Goal: Task Accomplishment & Management: Manage account settings

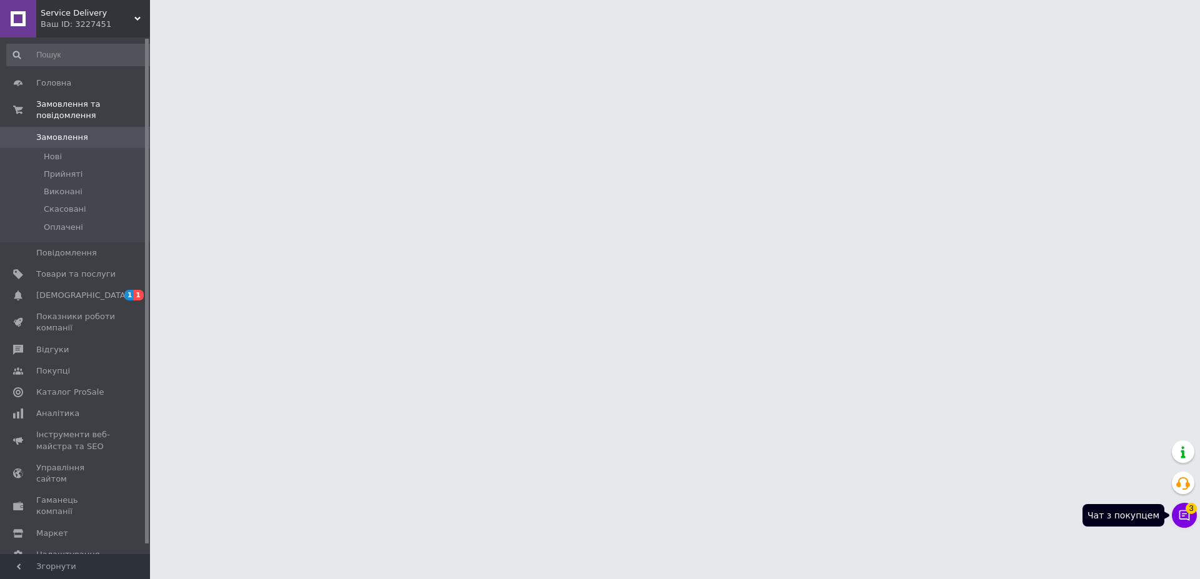
click at [1182, 513] on icon at bounding box center [1184, 515] width 13 height 13
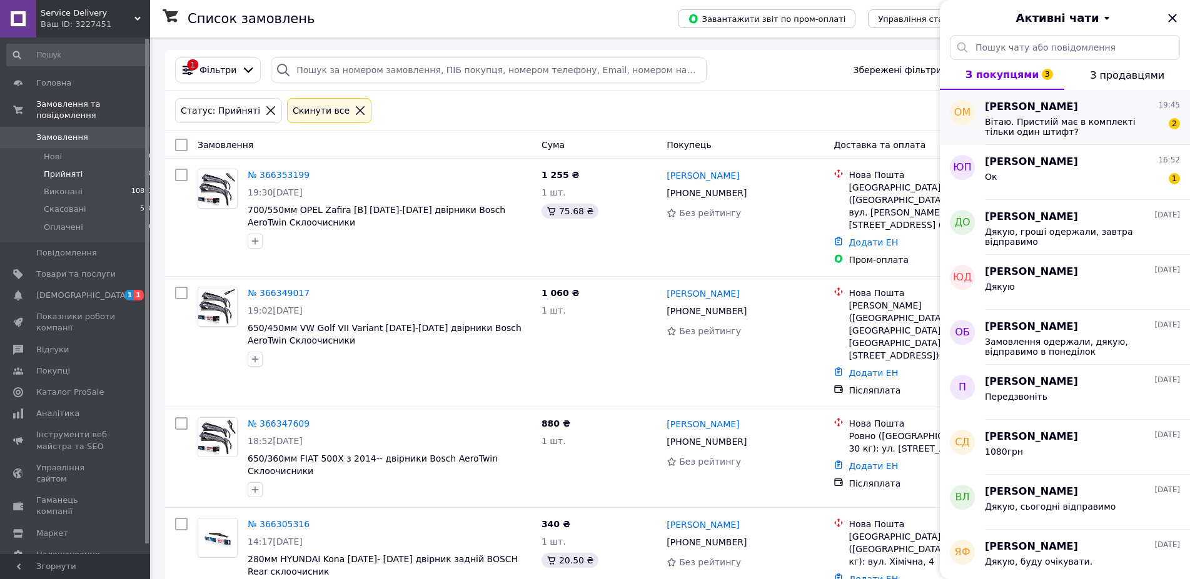
click at [1014, 123] on span "Вітаю. Пристиій має в комплекті тільки один штифт?" at bounding box center [1074, 127] width 178 height 20
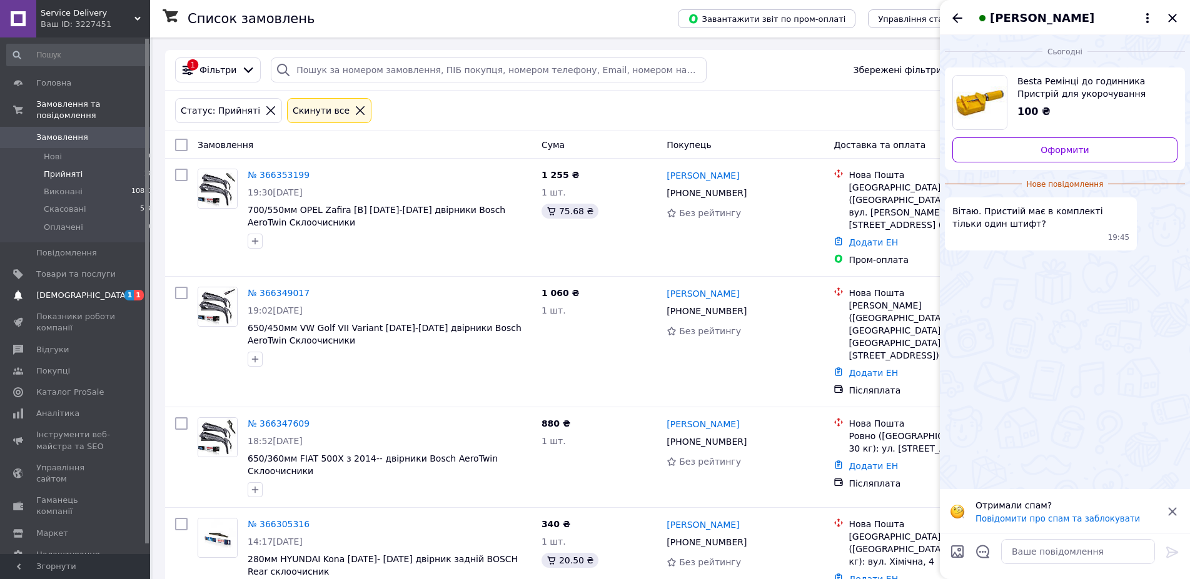
click at [58, 290] on span "[DEMOGRAPHIC_DATA]" at bounding box center [82, 295] width 93 height 11
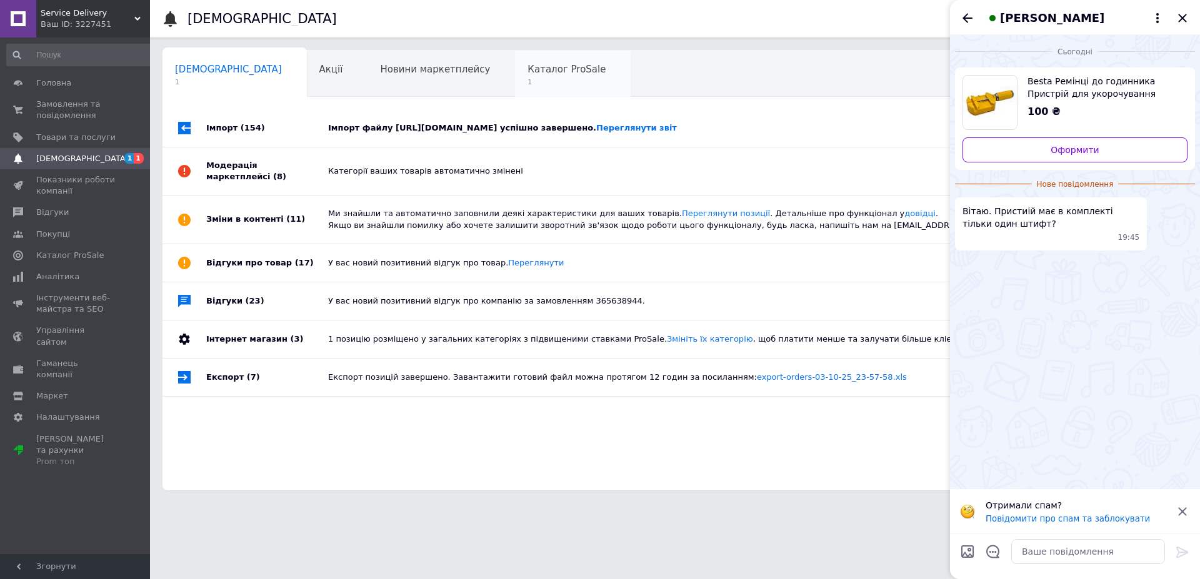
click at [528, 68] on span "Каталог ProSale" at bounding box center [567, 69] width 78 height 11
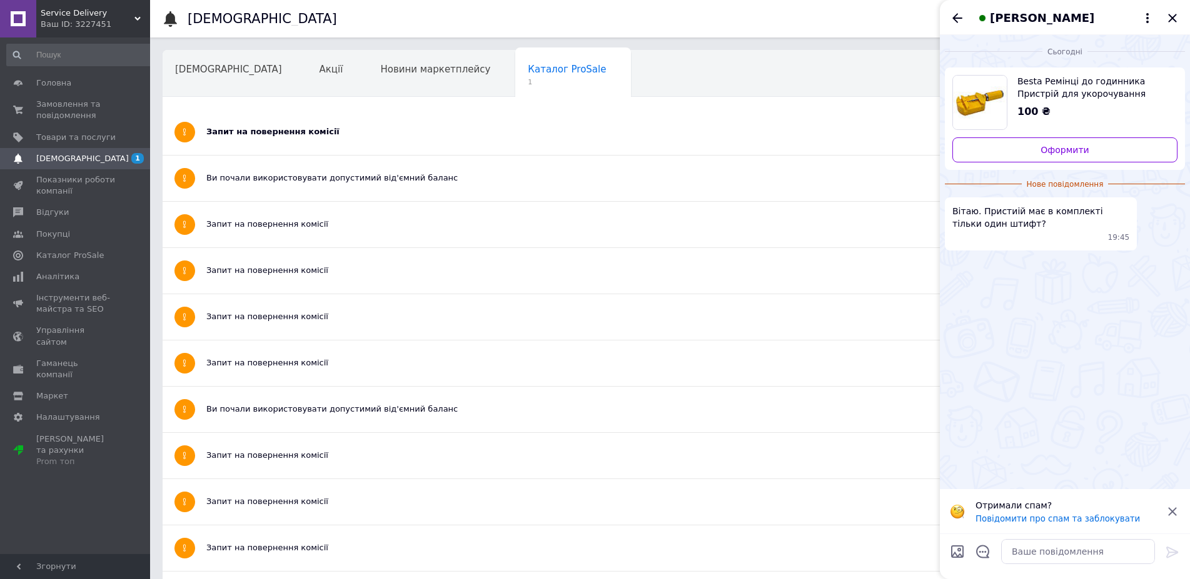
click at [299, 122] on div "Запит на повернення комісії" at bounding box center [622, 132] width 833 height 46
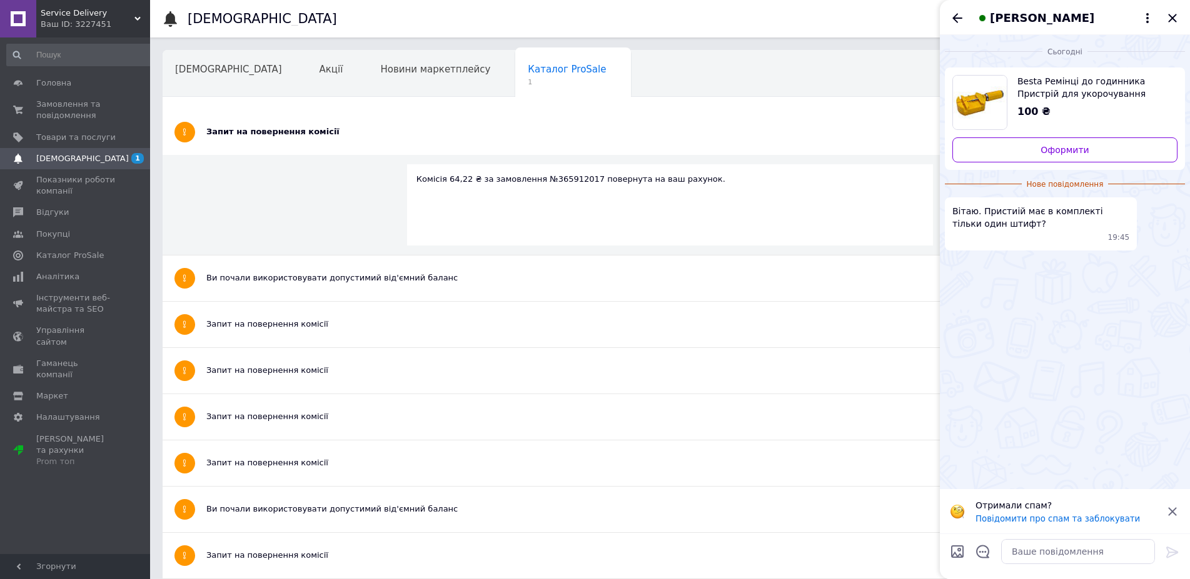
click at [1098, 93] on span "Besta Ремінці до годинника Пристрій для укорочування металевих браслетів" at bounding box center [1092, 87] width 150 height 25
click at [1060, 553] on textarea at bounding box center [1078, 551] width 154 height 25
type textarea "В комплекті один штифт"
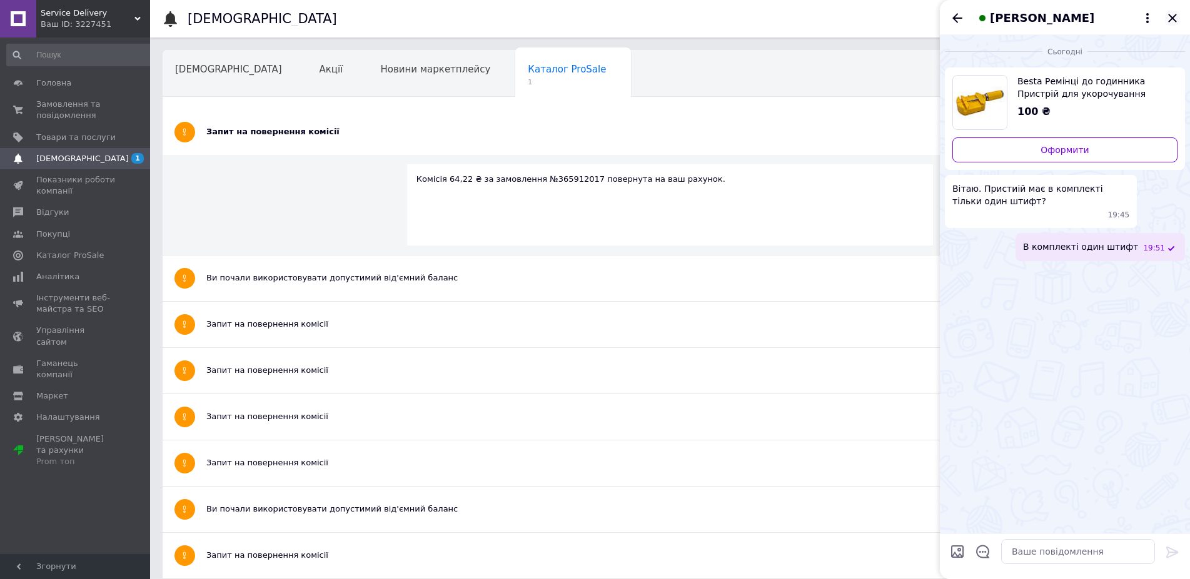
click at [1175, 16] on icon "Закрити" at bounding box center [1172, 18] width 8 height 8
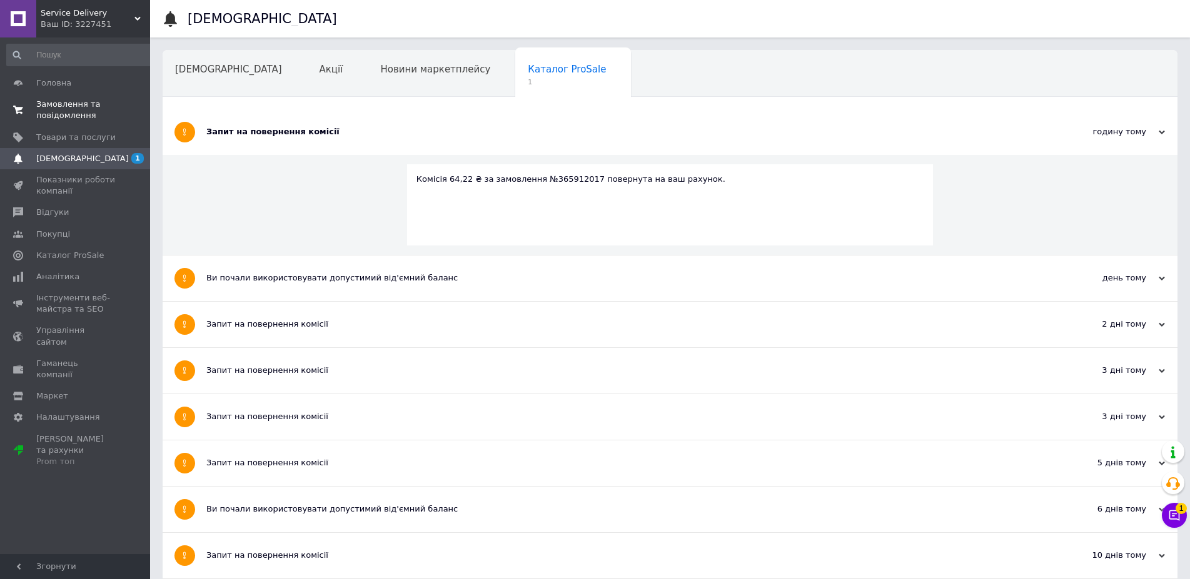
click at [63, 106] on span "Замовлення та повідомлення" at bounding box center [75, 110] width 79 height 23
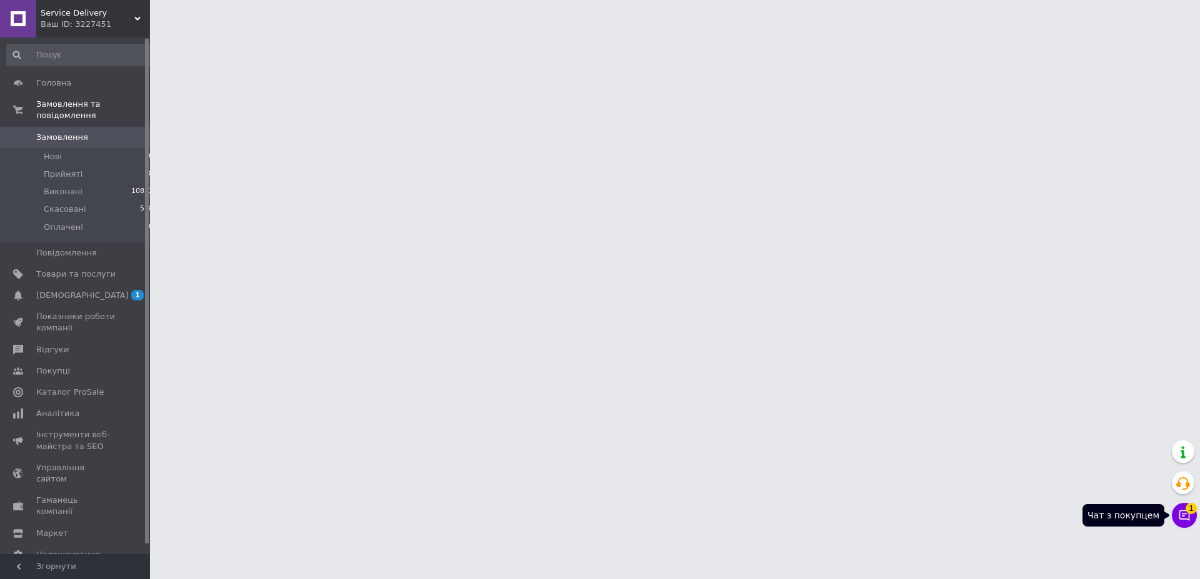
click at [1191, 512] on span "1" at bounding box center [1191, 508] width 11 height 11
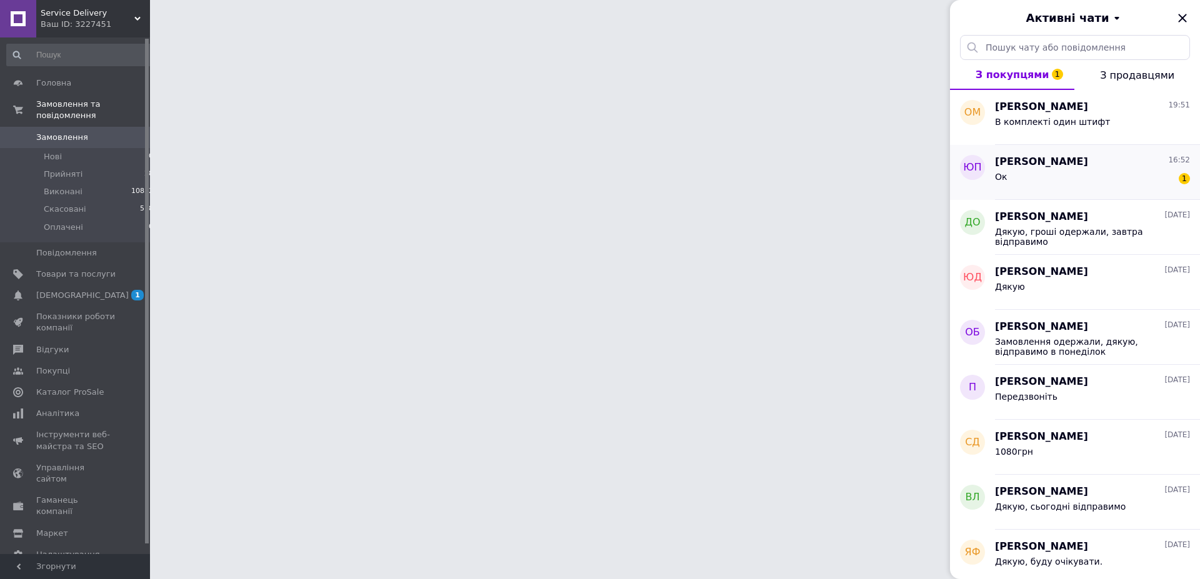
click at [1048, 177] on div "Ок 1" at bounding box center [1092, 179] width 195 height 20
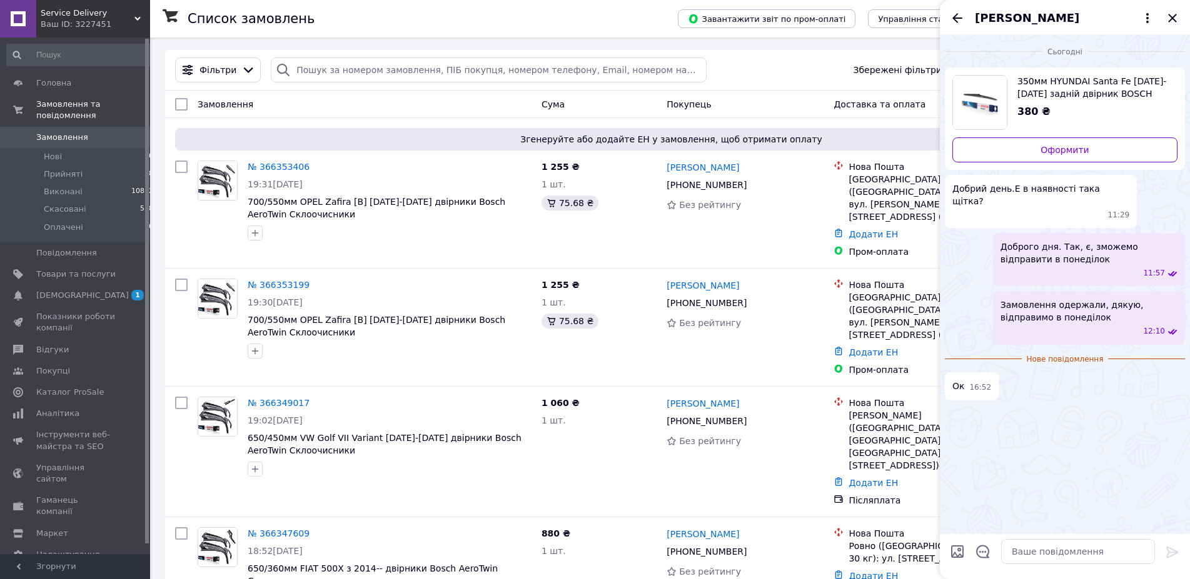
click at [1168, 18] on icon "Закрити" at bounding box center [1172, 18] width 15 height 15
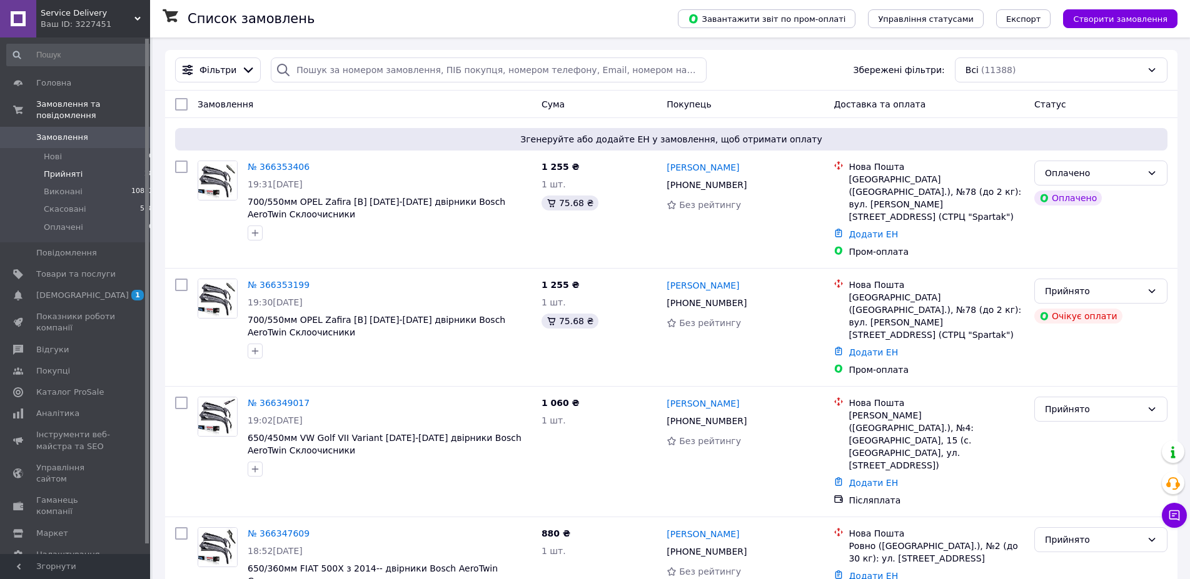
click at [55, 169] on span "Прийняті" at bounding box center [63, 174] width 39 height 11
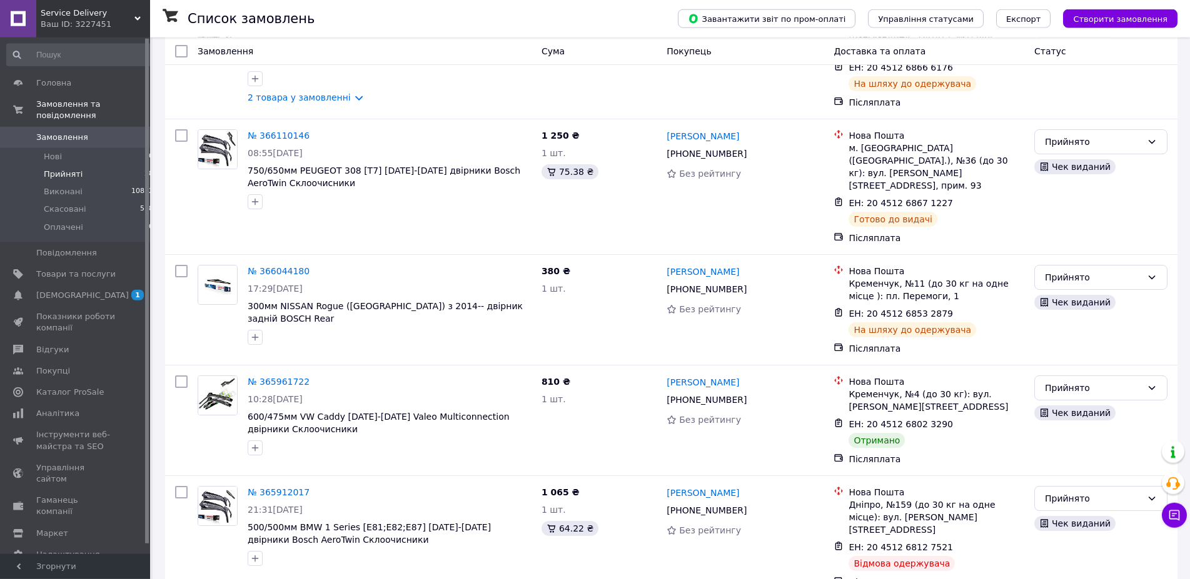
scroll to position [2583, 0]
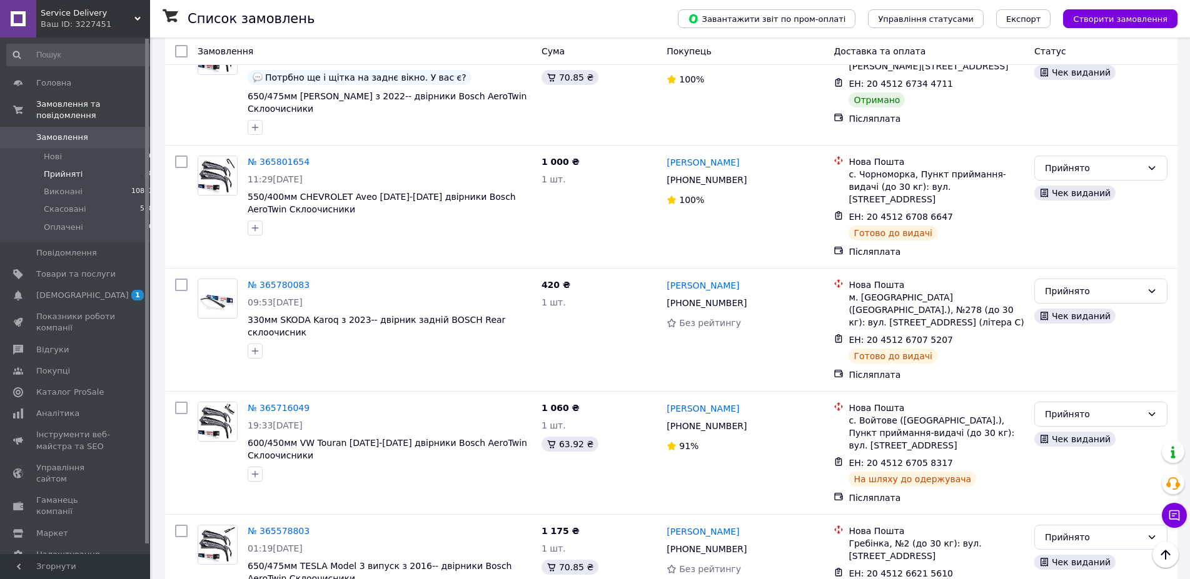
click at [956, 570] on icon at bounding box center [960, 574] width 8 height 8
click at [1054, 531] on div "Прийнято" at bounding box center [1093, 538] width 97 height 14
click at [1064, 359] on li "Виконано" at bounding box center [1101, 358] width 132 height 23
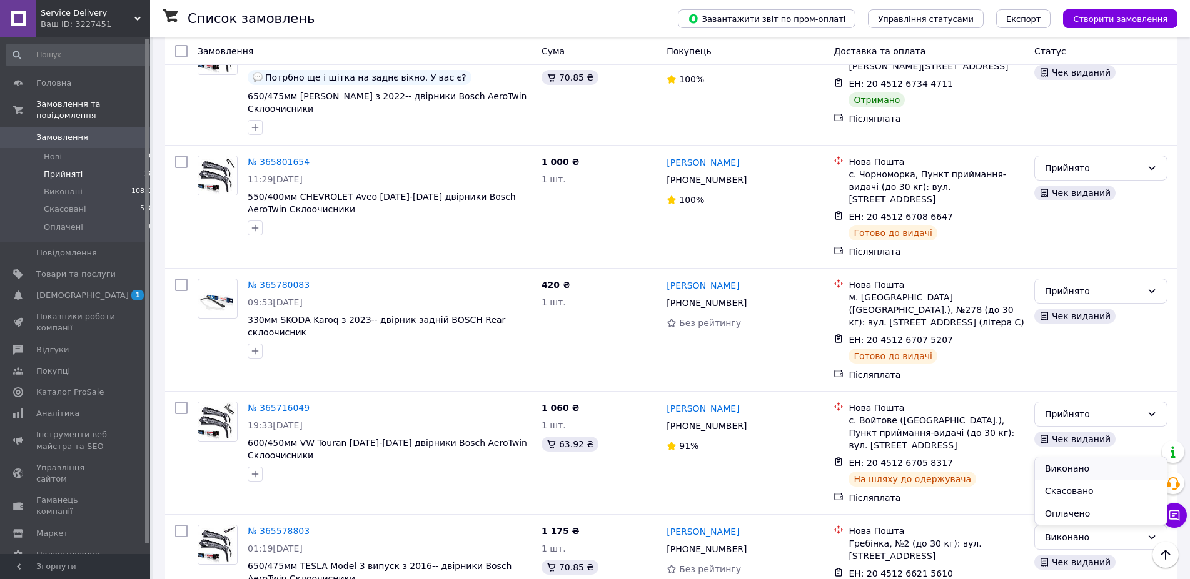
click at [1073, 468] on li "Виконано" at bounding box center [1101, 469] width 132 height 23
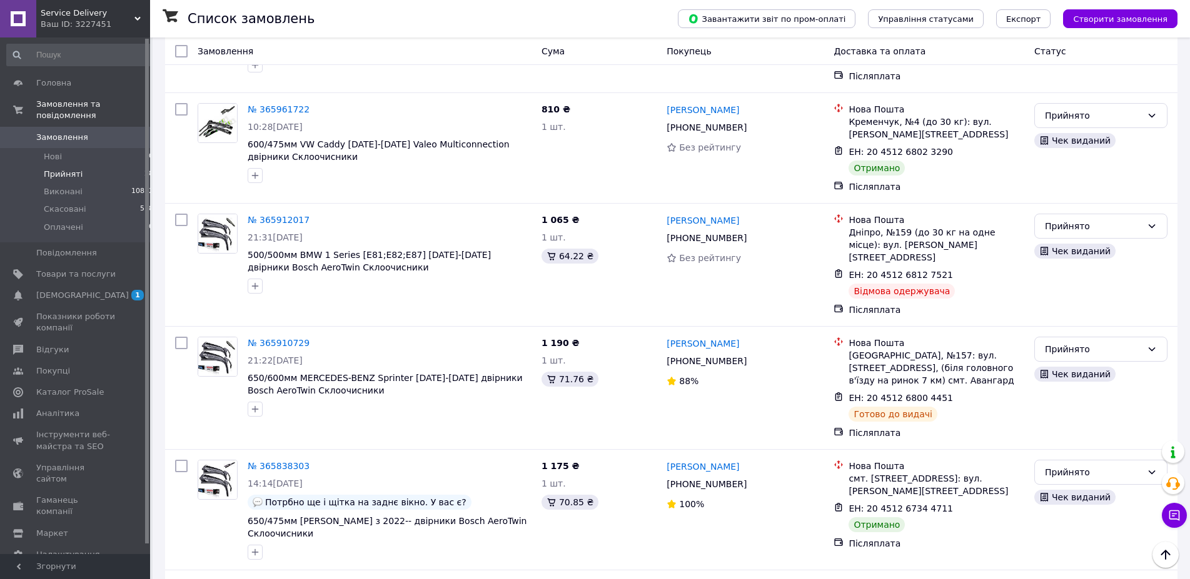
scroll to position [1945, 0]
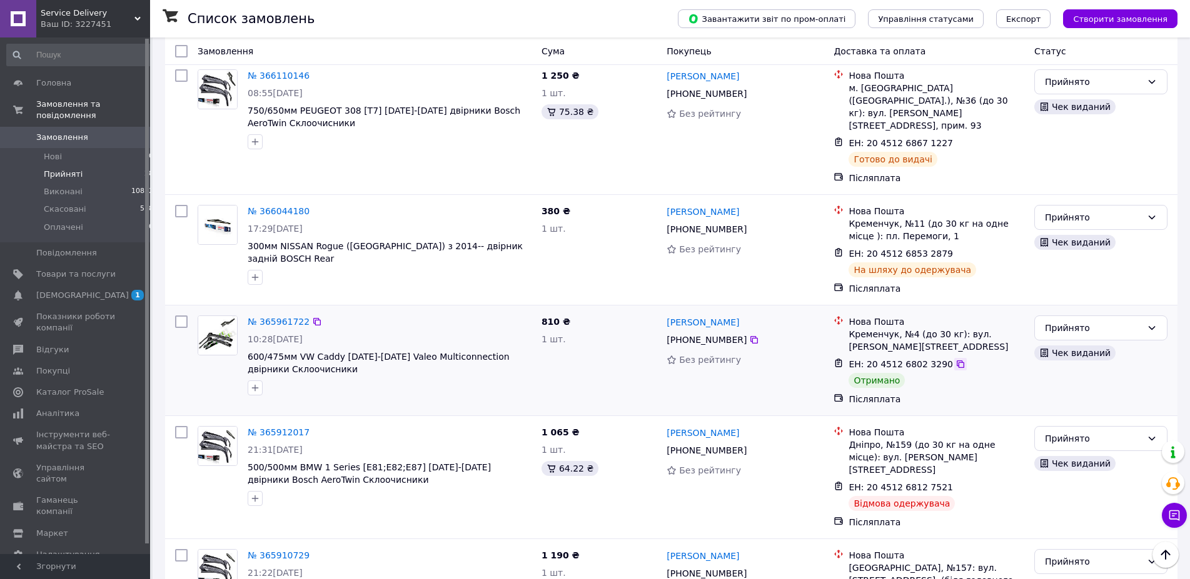
click at [955, 359] on icon at bounding box center [960, 364] width 10 height 10
click at [1075, 321] on div "Прийнято" at bounding box center [1093, 328] width 97 height 14
click at [1075, 200] on li "Виконано" at bounding box center [1101, 199] width 132 height 23
click at [58, 285] on link "[DEMOGRAPHIC_DATA] 1" at bounding box center [80, 295] width 161 height 21
